Goal: Transaction & Acquisition: Purchase product/service

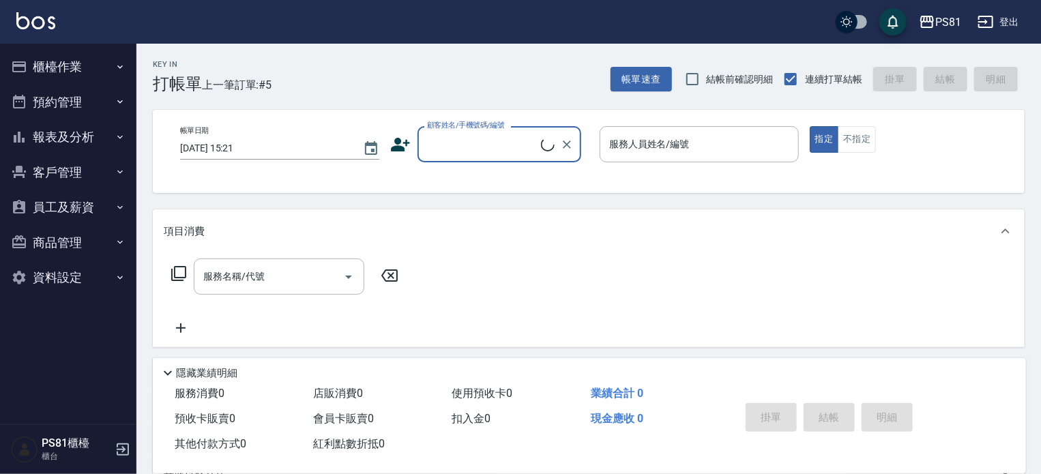
click at [89, 63] on button "櫃檯作業" at bounding box center [67, 66] width 125 height 35
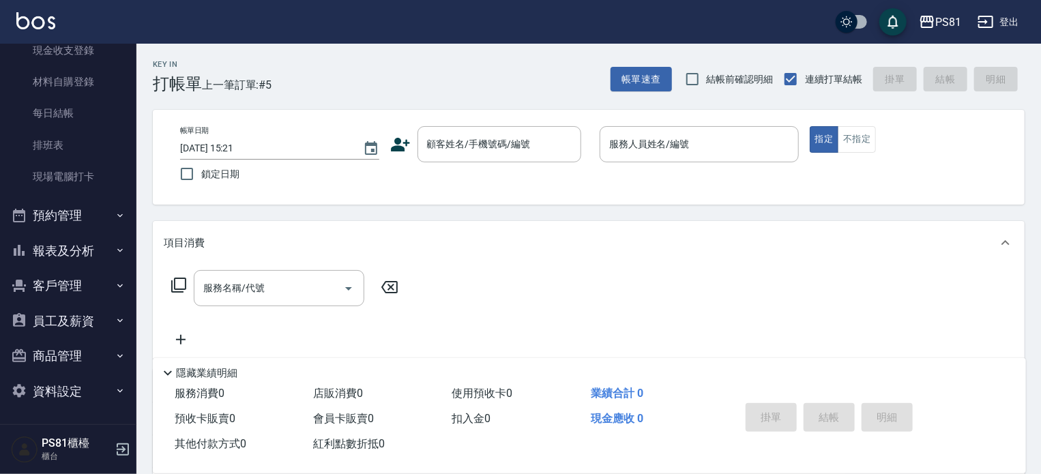
click at [79, 205] on button "預約管理" at bounding box center [67, 215] width 125 height 35
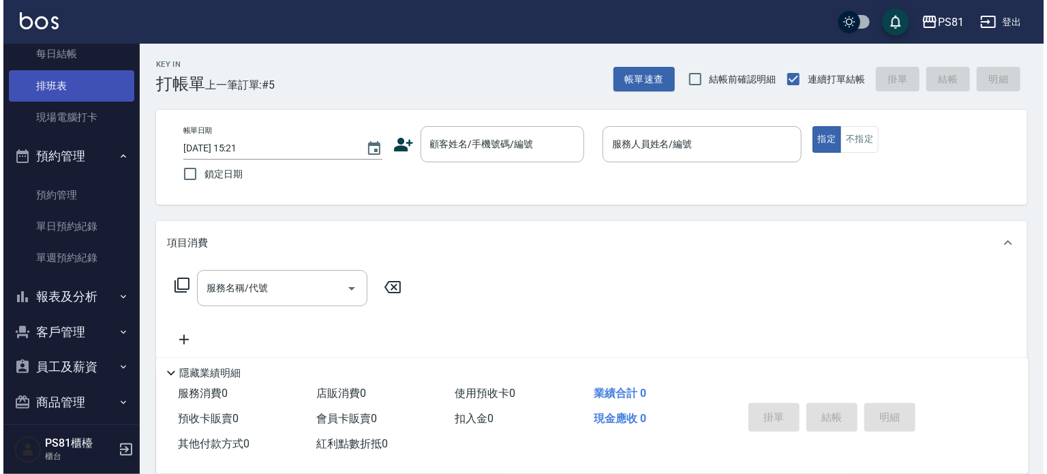
scroll to position [250, 0]
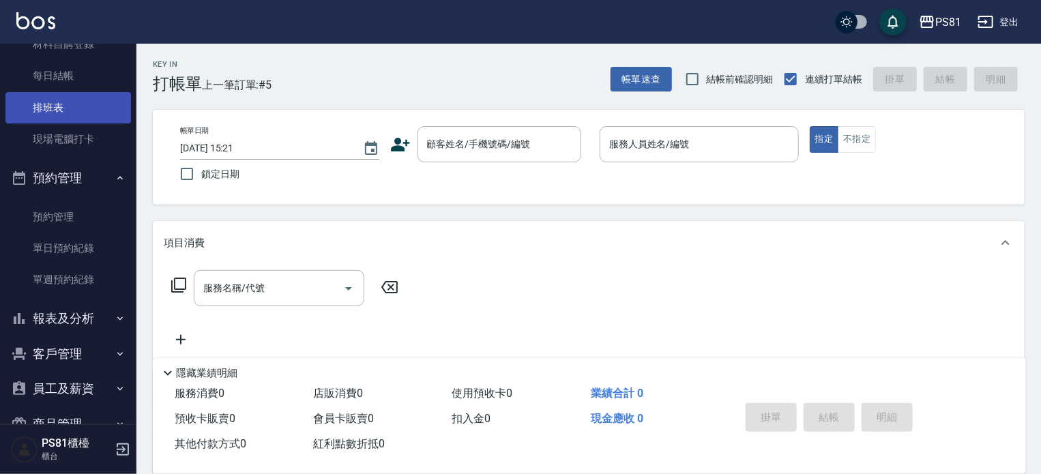
click at [58, 110] on link "排班表" at bounding box center [67, 107] width 125 height 31
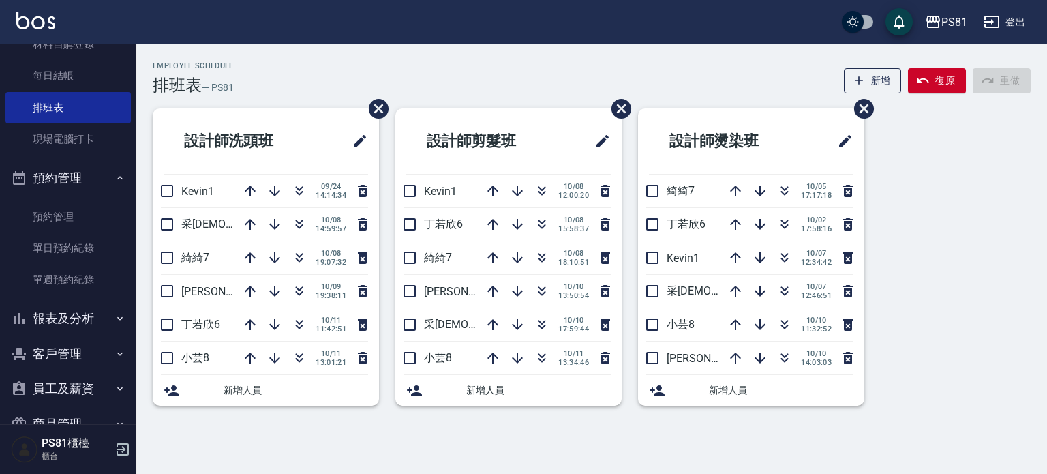
click at [38, 205] on button "報表及分析" at bounding box center [67, 318] width 125 height 35
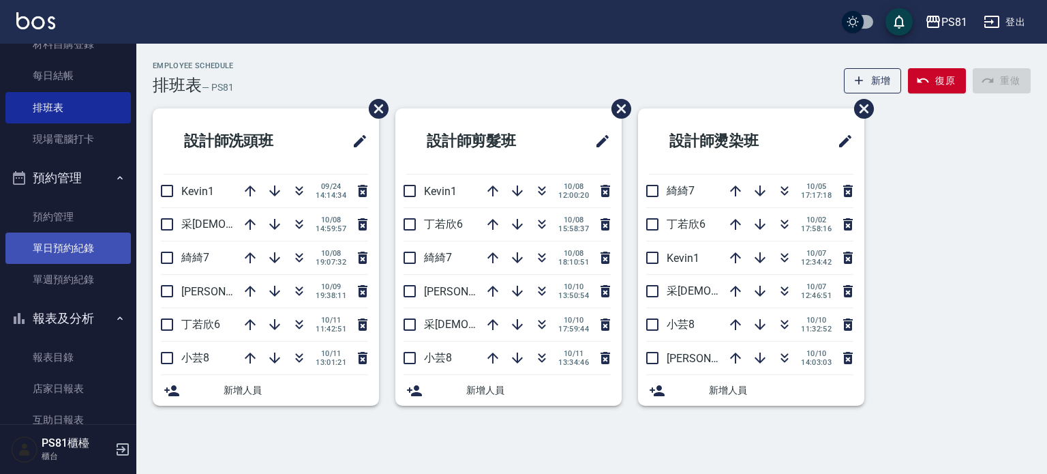
scroll to position [387, 0]
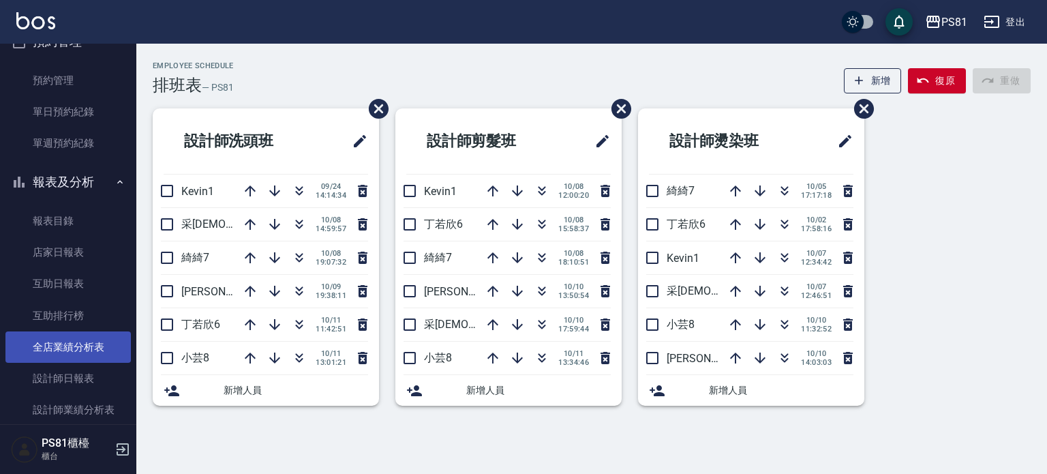
click at [86, 205] on link "全店業績分析表" at bounding box center [67, 346] width 125 height 31
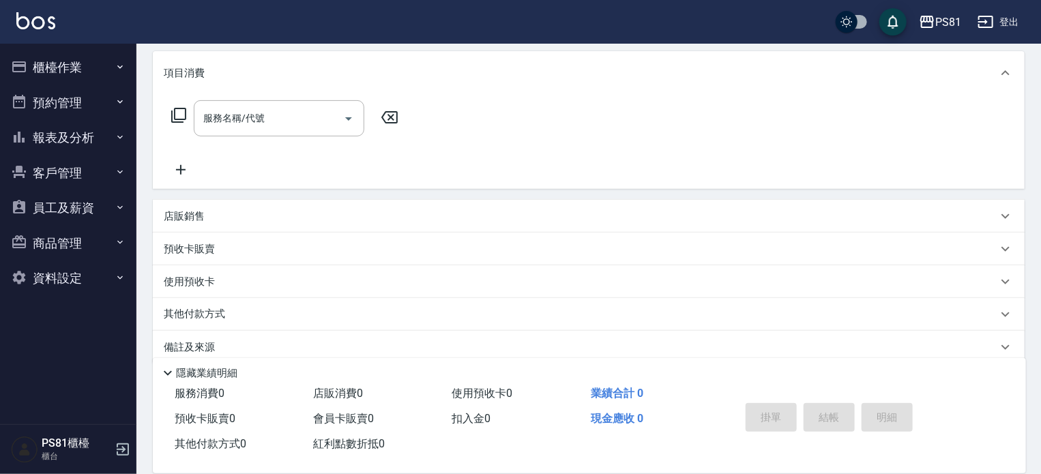
scroll to position [188, 0]
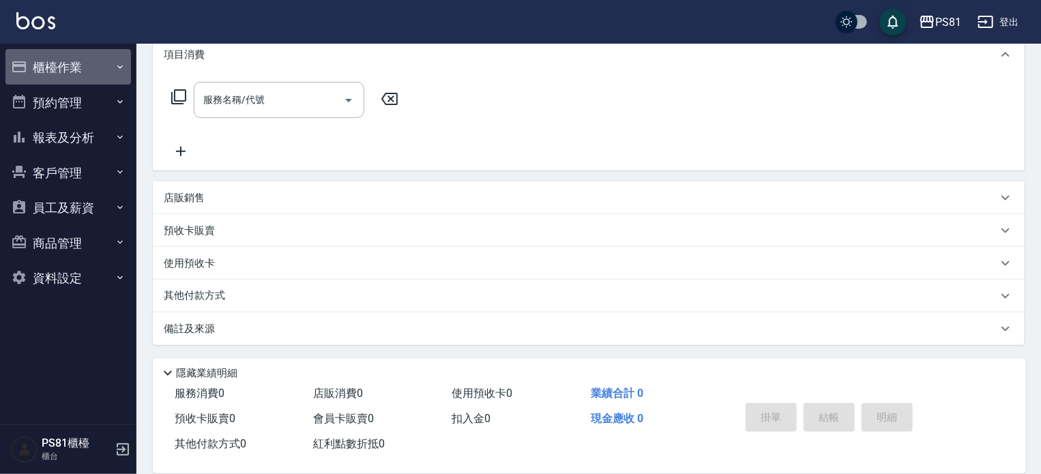
click at [77, 73] on button "櫃檯作業" at bounding box center [67, 66] width 125 height 35
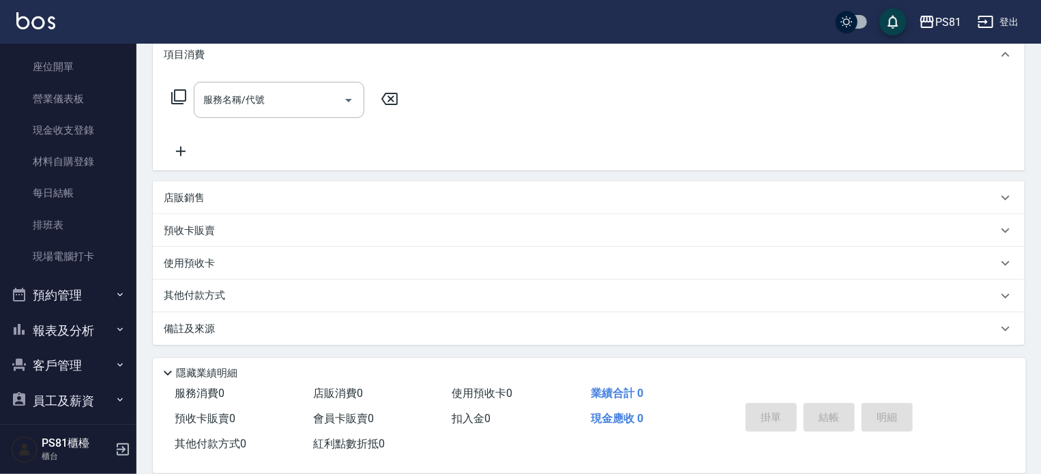
scroll to position [213, 0]
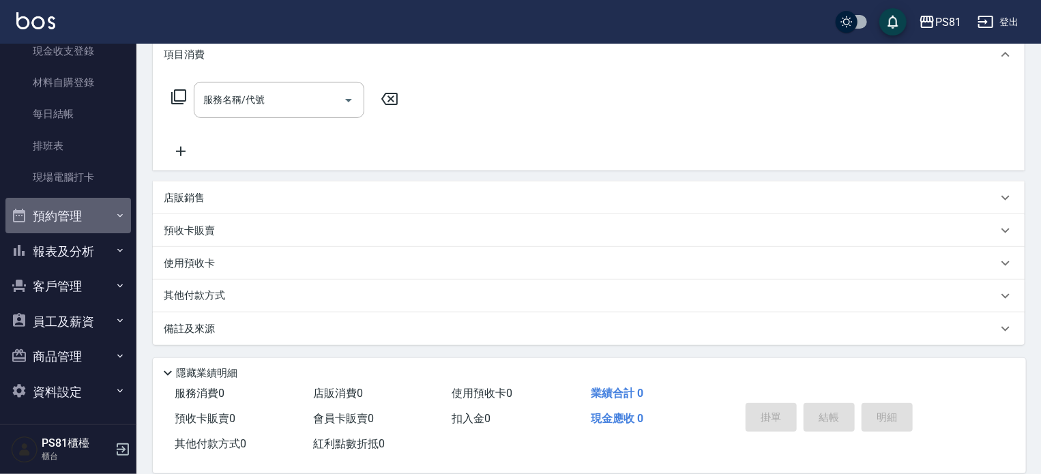
click at [93, 205] on button "預約管理" at bounding box center [67, 215] width 125 height 35
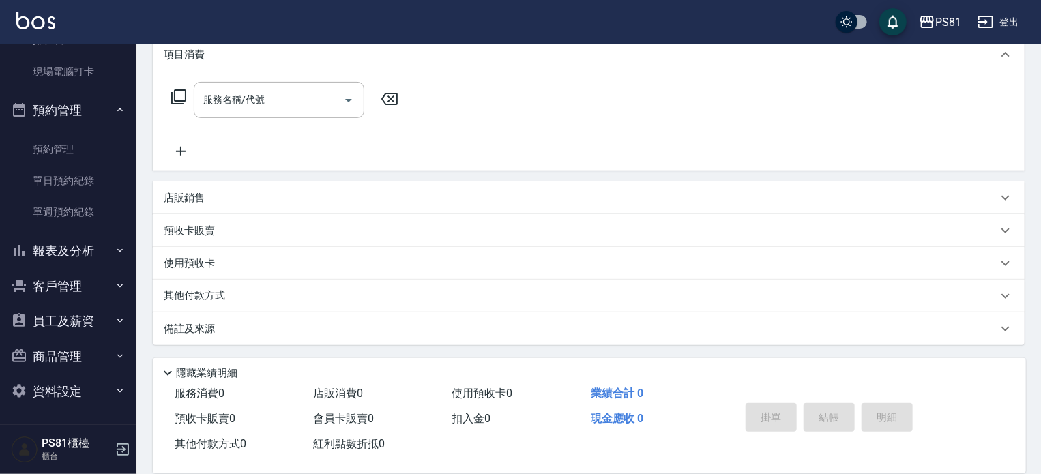
click at [90, 205] on button "報表及分析" at bounding box center [67, 250] width 125 height 35
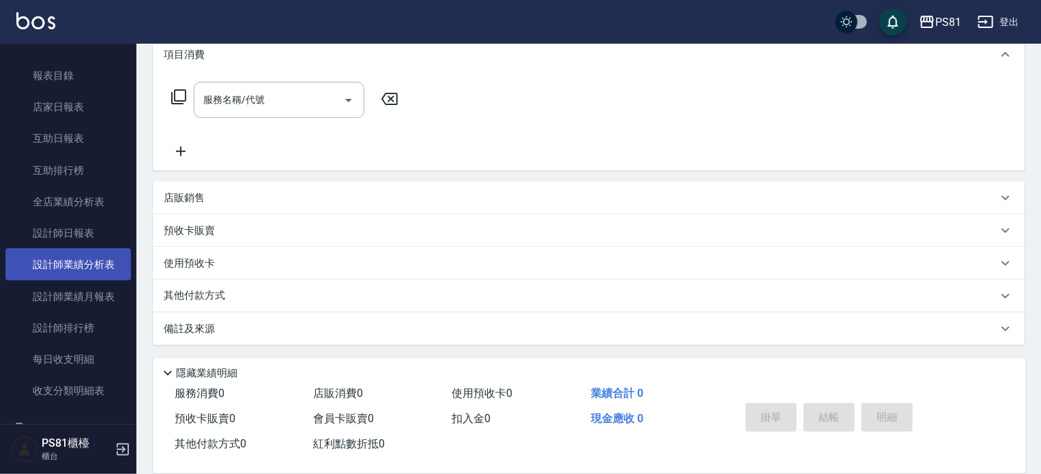
scroll to position [666, 0]
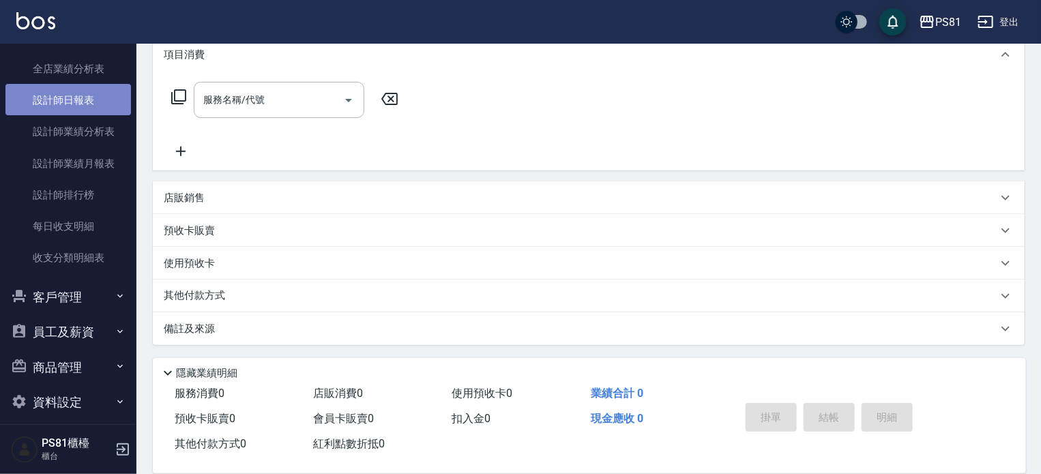
click at [78, 110] on link "設計師日報表" at bounding box center [67, 99] width 125 height 31
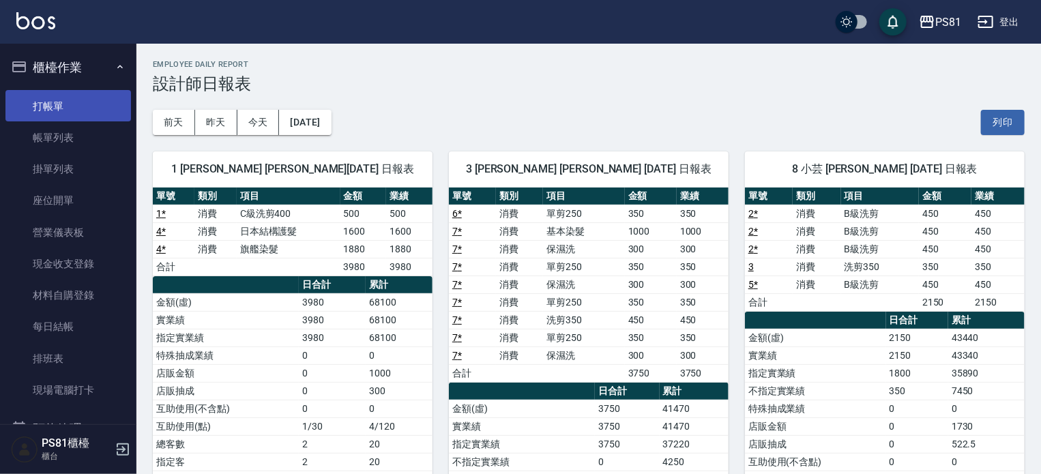
click at [64, 92] on link "打帳單" at bounding box center [67, 105] width 125 height 31
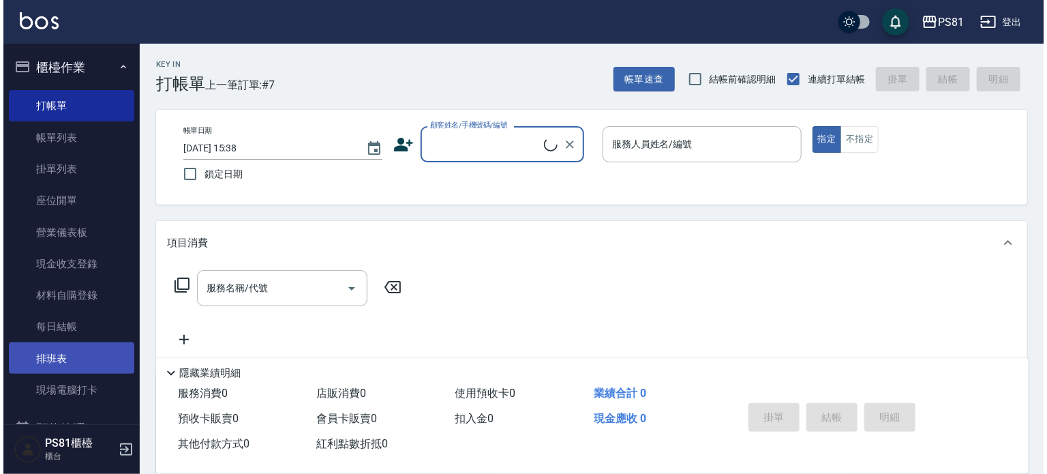
scroll to position [68, 0]
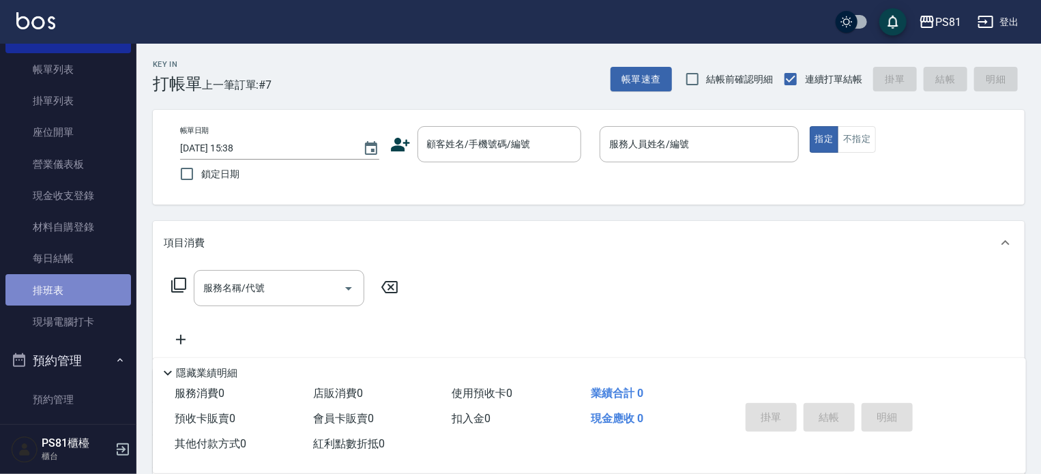
click at [89, 205] on link "排班表" at bounding box center [67, 289] width 125 height 31
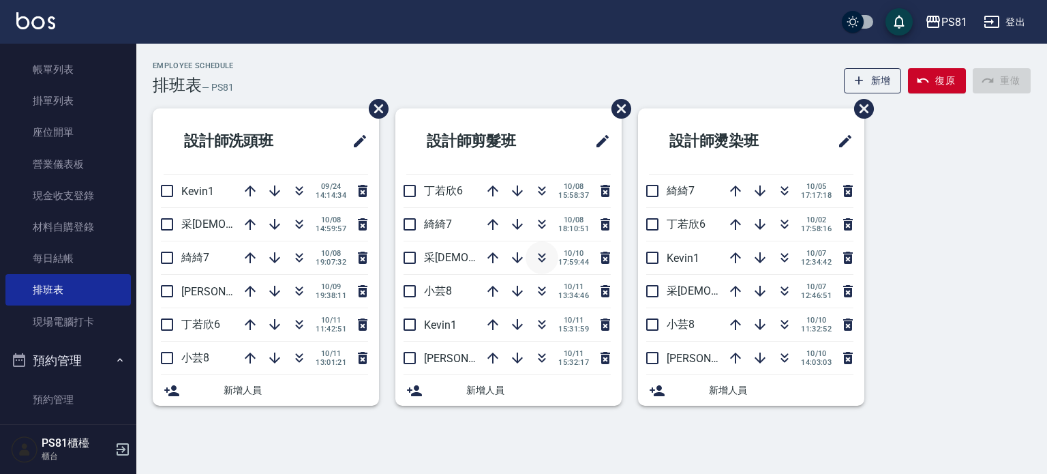
click at [543, 205] on icon "button" at bounding box center [543, 255] width 8 height 5
click at [537, 205] on icon "button" at bounding box center [542, 258] width 16 height 16
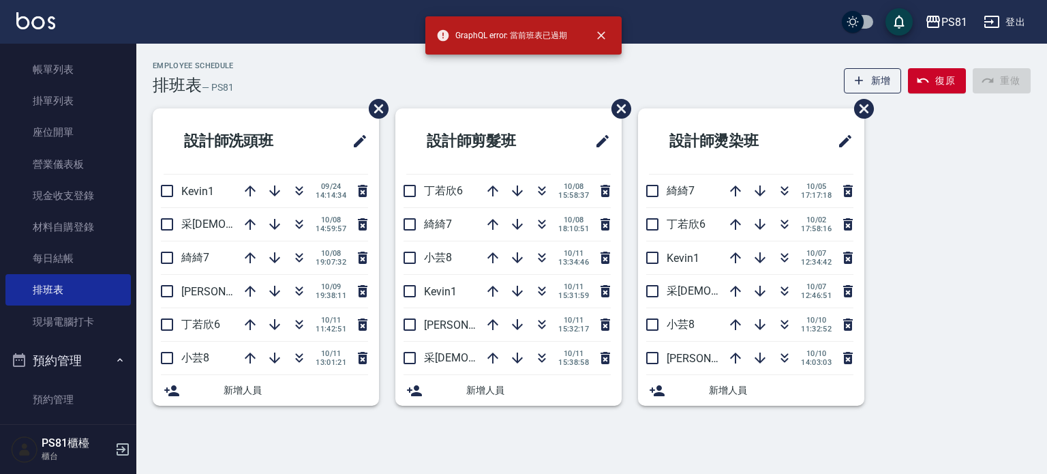
drag, startPoint x: 503, startPoint y: 329, endPoint x: 504, endPoint y: 447, distance: 118.0
click at [511, 205] on div "Employee Schedule 排班表 — PS81 新增 復原 重做 設計師洗頭班 Kevin1 09/24 14:14:34 采蓮2 10/08 14…" at bounding box center [523, 237] width 1047 height 474
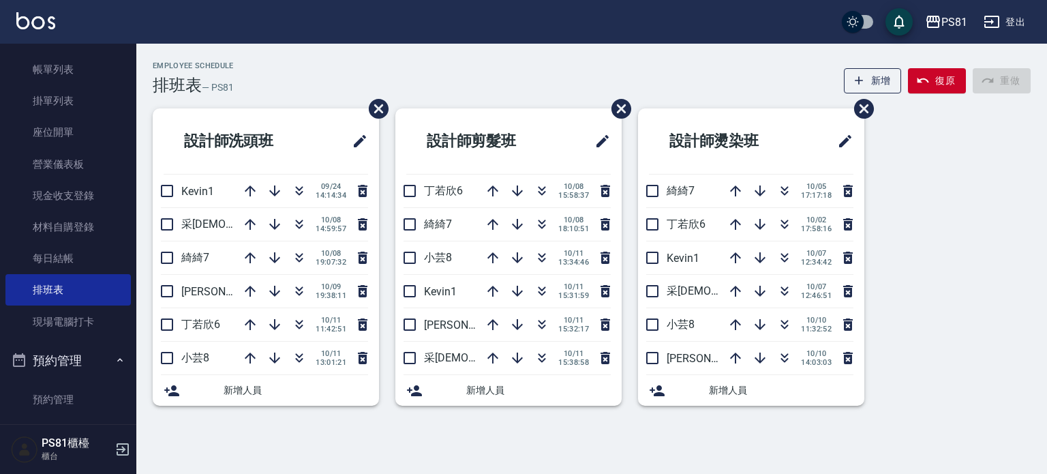
drag, startPoint x: 507, startPoint y: 441, endPoint x: 509, endPoint y: 433, distance: 8.3
click at [509, 205] on div "Employee Schedule 排班表 — PS81 新增 復原 重做 設計師洗頭班 Kevin1 09/24 14:14:34 采蓮2 10/08 14…" at bounding box center [523, 237] width 1047 height 474
click at [104, 75] on link "帳單列表" at bounding box center [67, 68] width 125 height 31
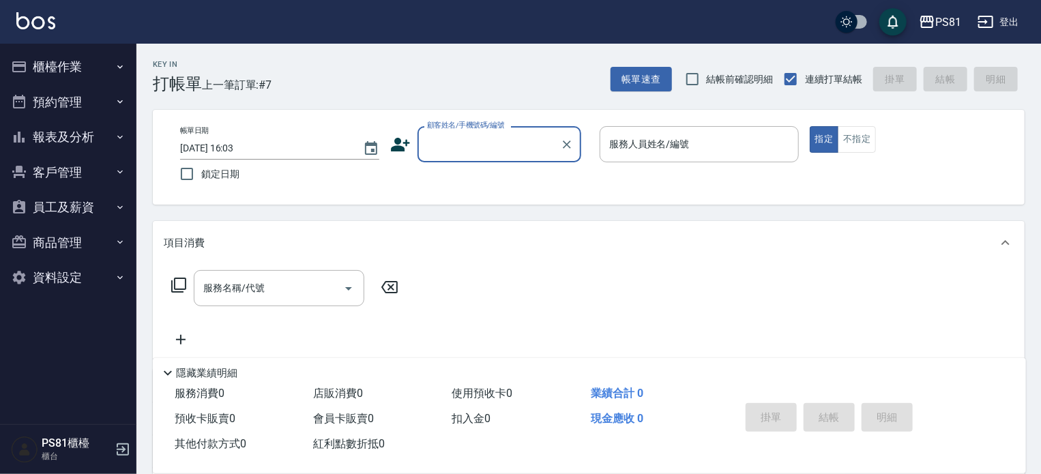
click at [443, 144] on input "顧客姓名/手機號碼/編號" at bounding box center [488, 144] width 131 height 24
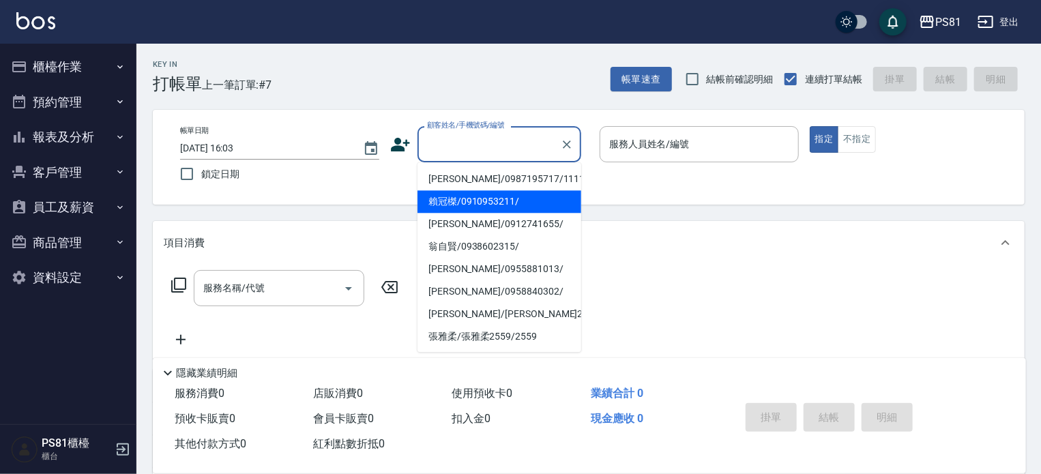
click at [492, 181] on li "[PERSON_NAME]/0987195717/111111" at bounding box center [499, 179] width 164 height 23
type input "[PERSON_NAME]/0987195717/111111"
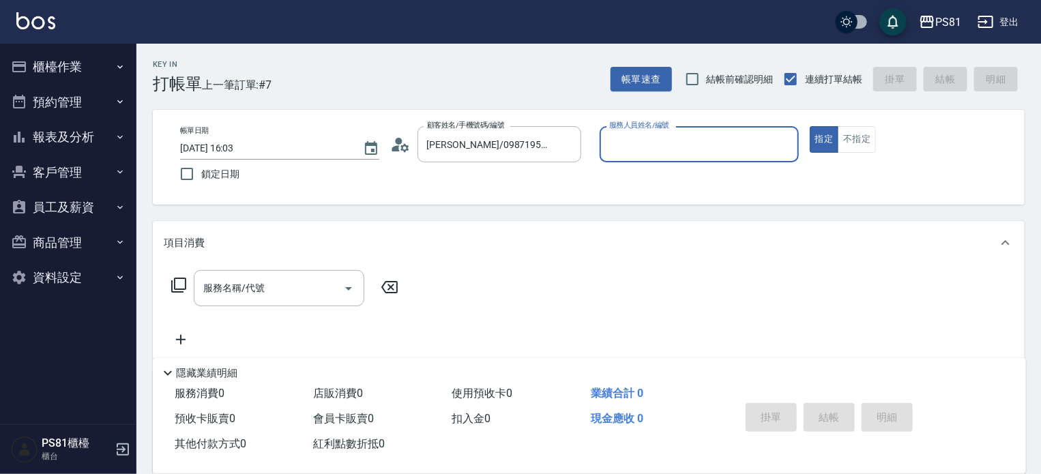
drag, startPoint x: 676, startPoint y: 135, endPoint x: 667, endPoint y: 162, distance: 28.3
click at [676, 135] on input "服務人員姓名/編號" at bounding box center [699, 144] width 187 height 24
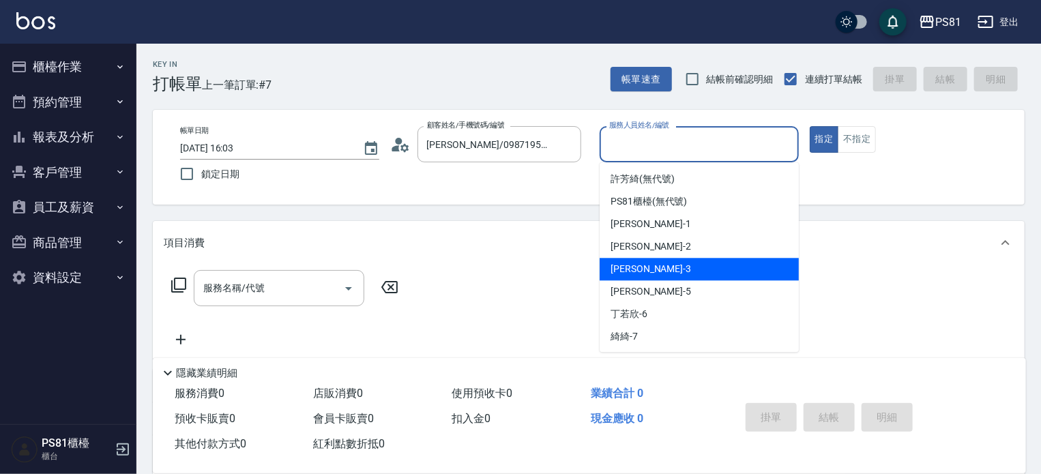
drag, startPoint x: 623, startPoint y: 272, endPoint x: 509, endPoint y: 278, distance: 114.0
click at [592, 205] on body "PS81 登出 櫃檯作業 打帳單 帳單列表 掛單列表 座位開單 營業儀表板 現金收支登錄 材料自購登錄 每日結帳 排班表 現場電腦打卡 預約管理 預約管理 單…" at bounding box center [520, 333] width 1041 height 667
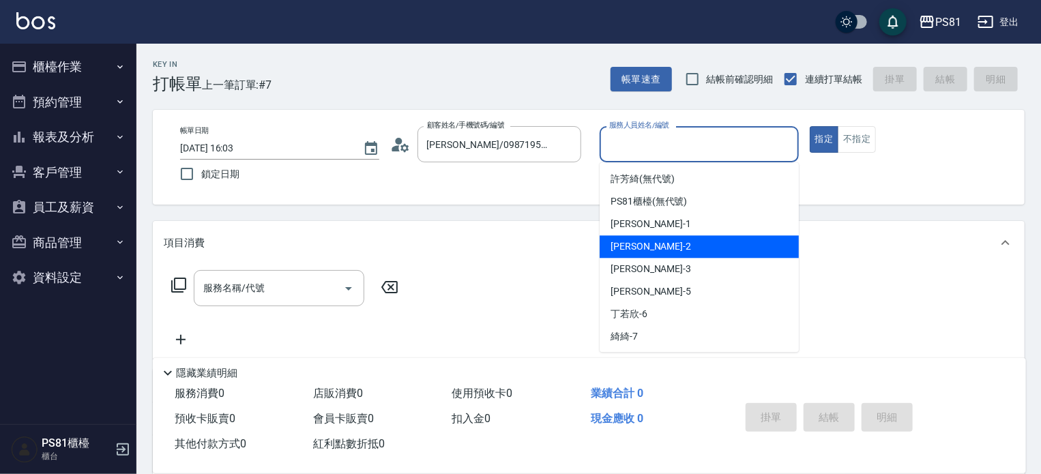
drag, startPoint x: 617, startPoint y: 254, endPoint x: 627, endPoint y: 262, distance: 13.1
click at [621, 205] on div "[DEMOGRAPHIC_DATA] -2" at bounding box center [698, 246] width 199 height 23
drag, startPoint x: 640, startPoint y: 143, endPoint x: 631, endPoint y: 253, distance: 110.2
click at [592, 198] on div "帳單日期 [DATE] 16:03 鎖定日期 顧客姓名/手機號碼/編號 [PERSON_NAME]/0987195717/111111 顧客姓名/手機號碼/編…" at bounding box center [589, 157] width 872 height 95
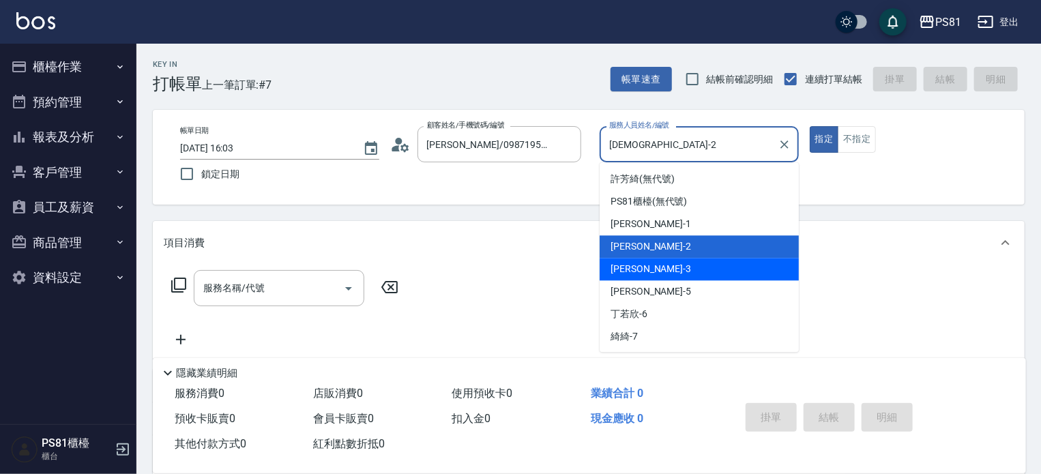
click at [631, 205] on span "[PERSON_NAME] -3" at bounding box center [650, 269] width 80 height 14
type input "[PERSON_NAME]-3"
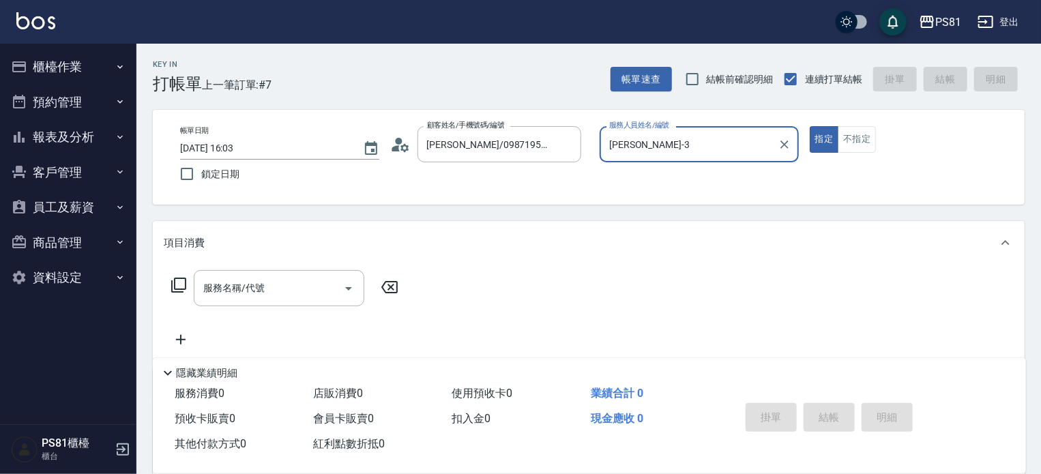
click at [631, 205] on div "服務名稱/代號 服務名稱/代號" at bounding box center [589, 312] width 872 height 94
click at [309, 205] on input "服務名稱/代號" at bounding box center [269, 288] width 138 height 24
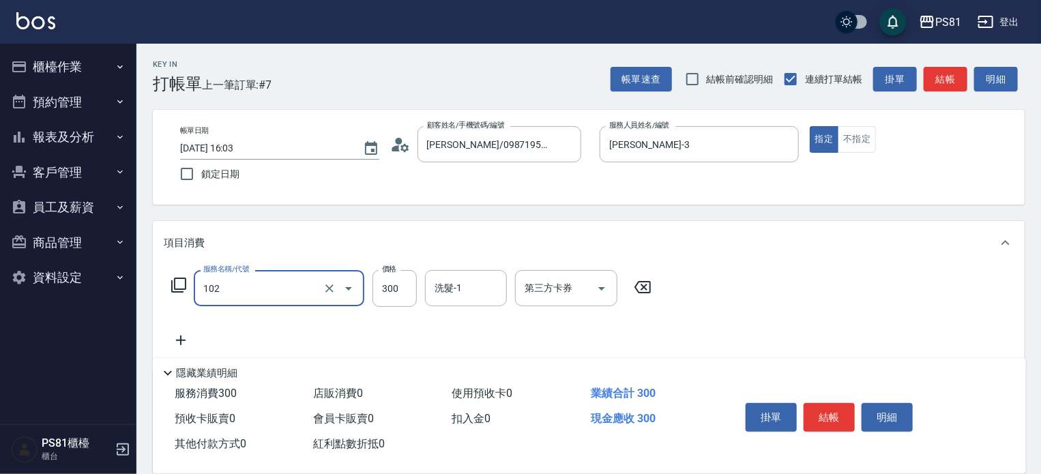
type input "保濕洗(102)"
click at [417, 205] on div "服務名稱/代號 保濕洗(102) 服務名稱/代號 價格 300 價格 洗髮-1 洗髮-1 第三方卡券 第三方卡券" at bounding box center [412, 288] width 496 height 37
click at [408, 205] on input "300" at bounding box center [394, 288] width 44 height 37
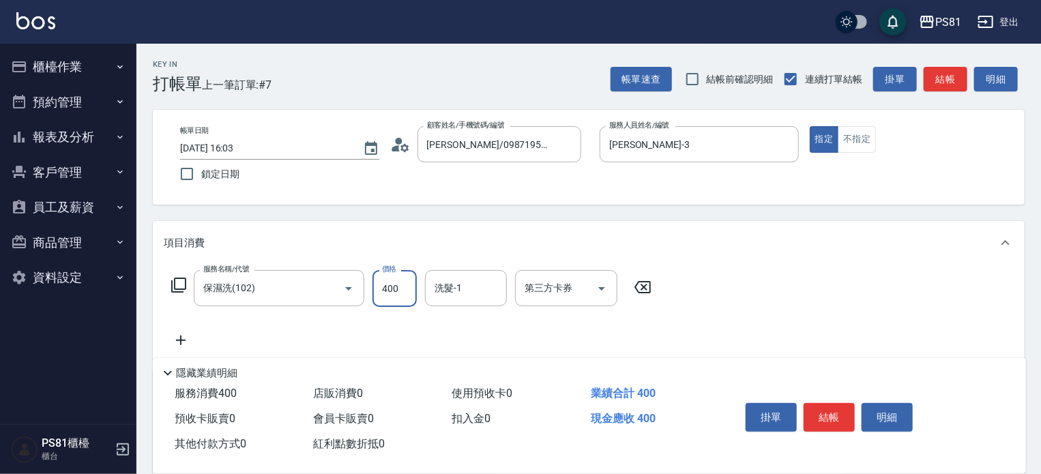
type input "400"
click at [821, 205] on button "結帳" at bounding box center [828, 417] width 51 height 29
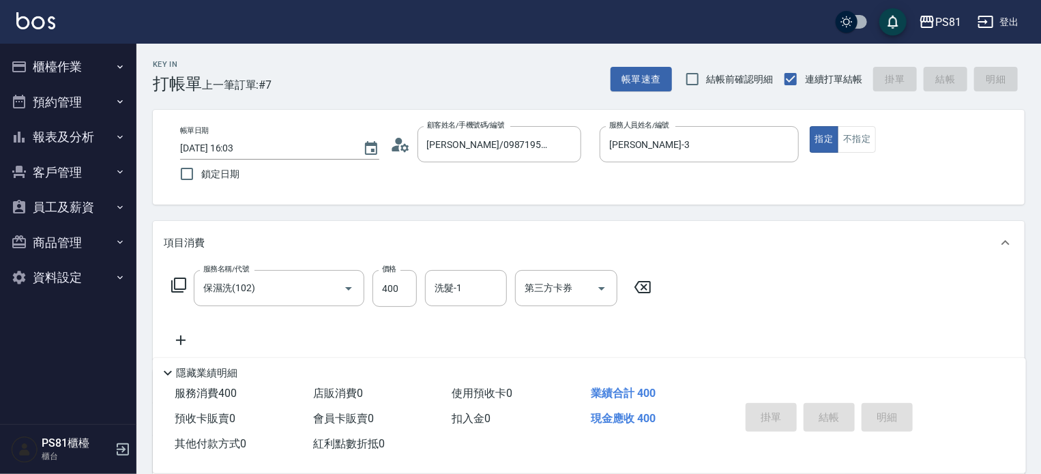
type input "[DATE] 16:04"
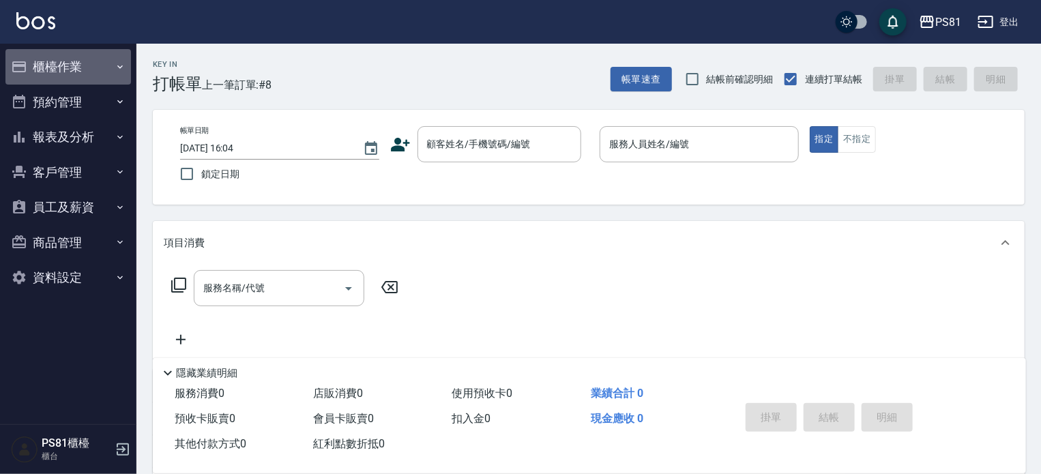
click at [91, 60] on button "櫃檯作業" at bounding box center [67, 66] width 125 height 35
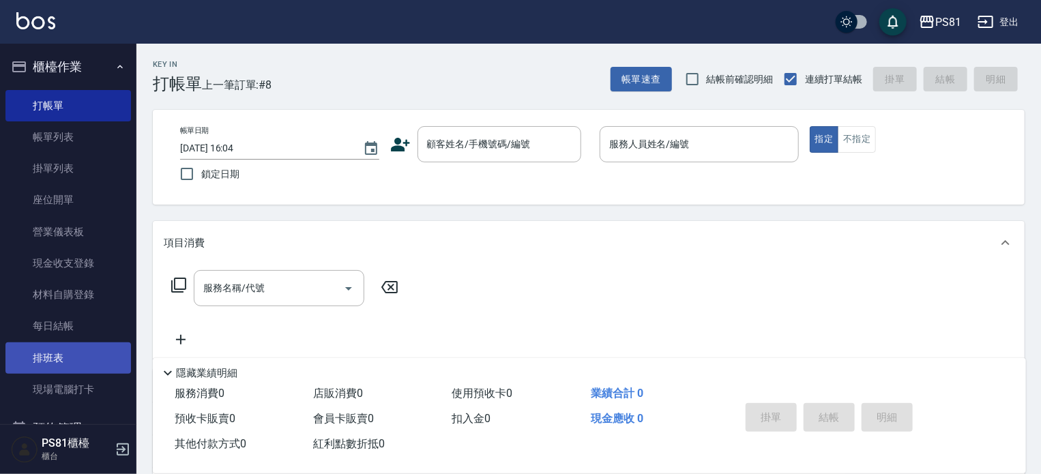
click at [67, 205] on link "排班表" at bounding box center [67, 357] width 125 height 31
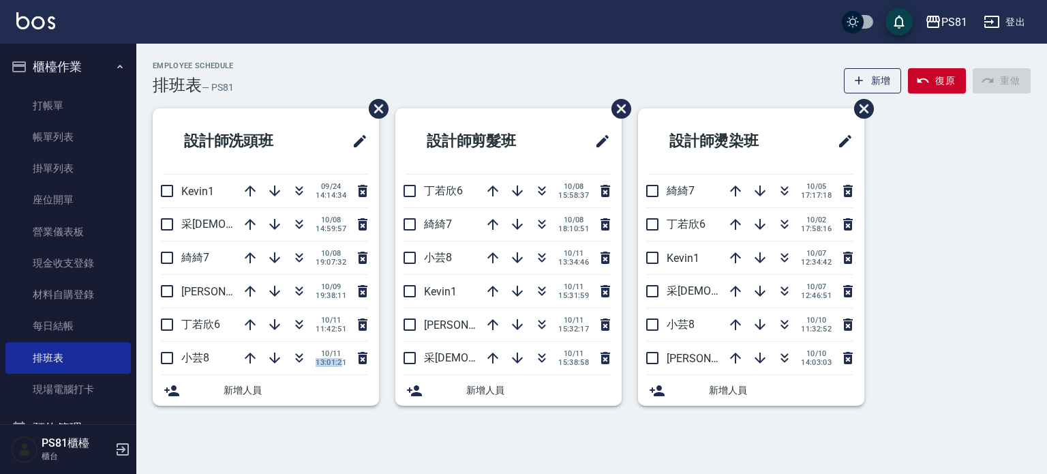
drag, startPoint x: 316, startPoint y: 360, endPoint x: 342, endPoint y: 362, distance: 26.0
click at [342, 205] on span "13:01:21" at bounding box center [331, 362] width 31 height 9
click at [78, 137] on link "帳單列表" at bounding box center [67, 136] width 125 height 31
